Goal: Information Seeking & Learning: Learn about a topic

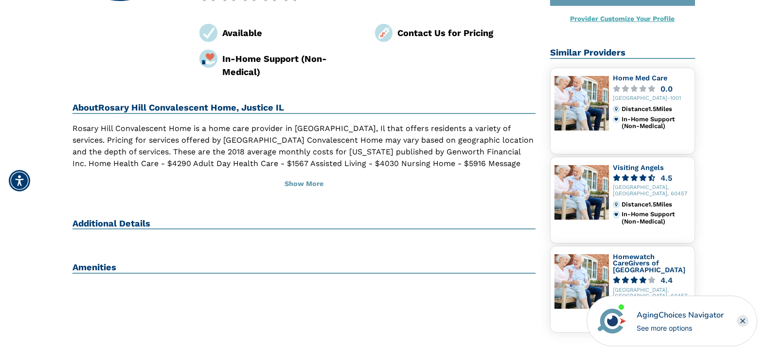
scroll to position [227, 0]
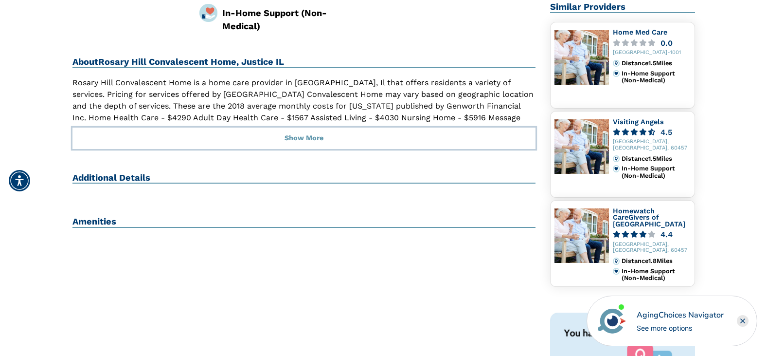
click at [302, 137] on button "Show More" at bounding box center [305, 138] width 464 height 21
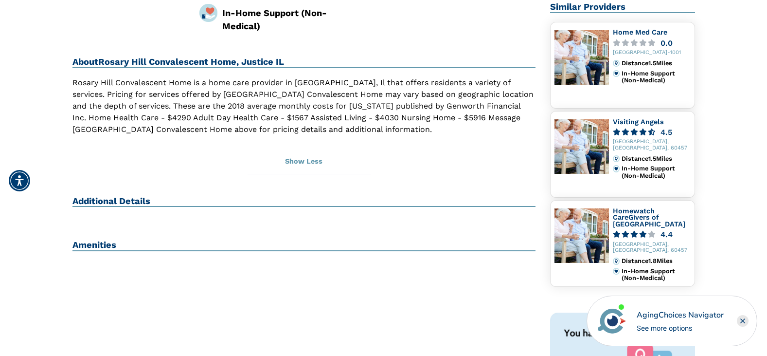
click at [758, 111] on div "Home Search [GEOGRAPHIC_DATA] Convalescent Home [GEOGRAPHIC_DATA] Convalescent …" at bounding box center [383, 174] width 753 height 691
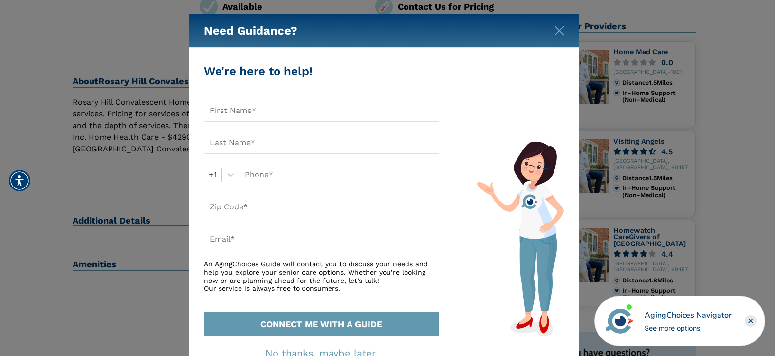
click at [767, 2] on html "Home Search Browse Get Started Learn For Providers Company Contact Sign In Sign…" at bounding box center [387, 299] width 775 height 1015
click at [565, 33] on div "Need Guidance?" at bounding box center [383, 31] width 389 height 34
click at [559, 27] on img "Close" at bounding box center [559, 31] width 10 height 10
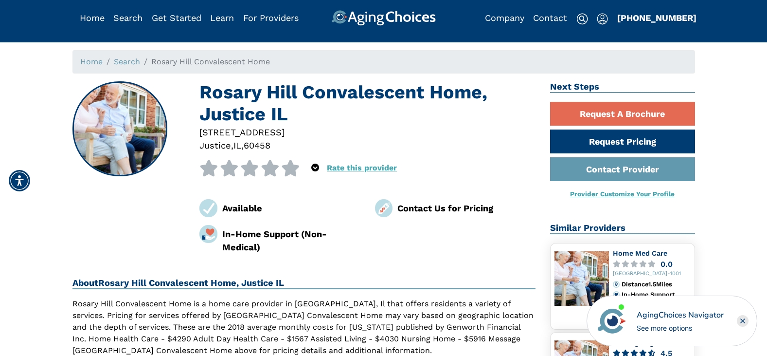
scroll to position [0, 0]
